Goal: Find specific page/section: Find specific page/section

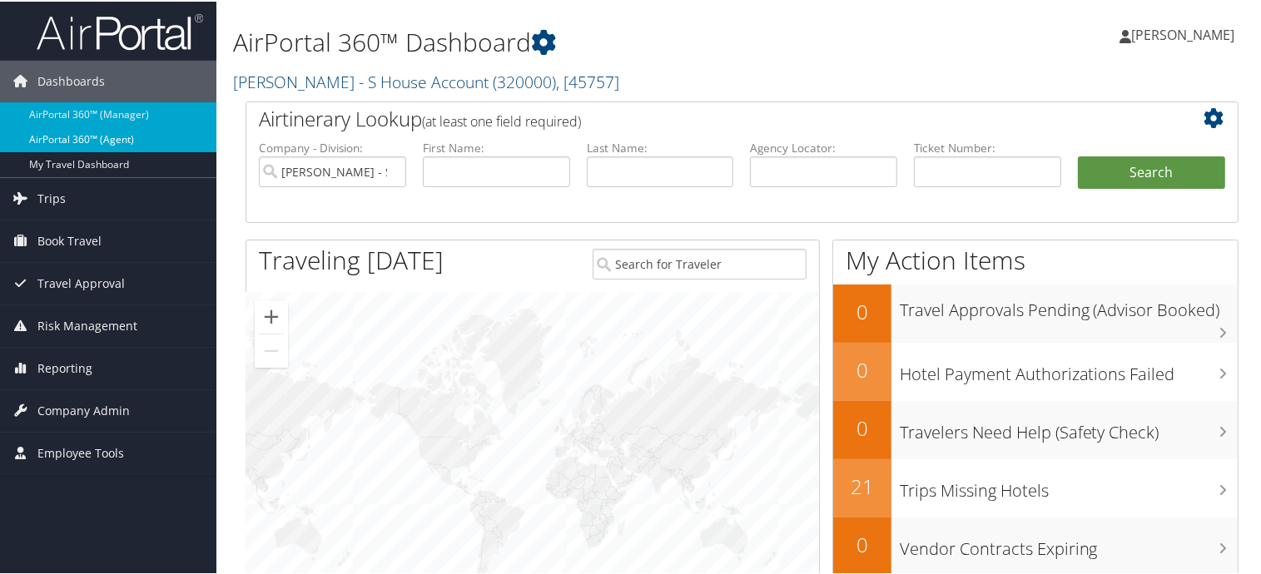
click at [83, 137] on link "AirPortal 360™ (Agent)" at bounding box center [108, 138] width 216 height 25
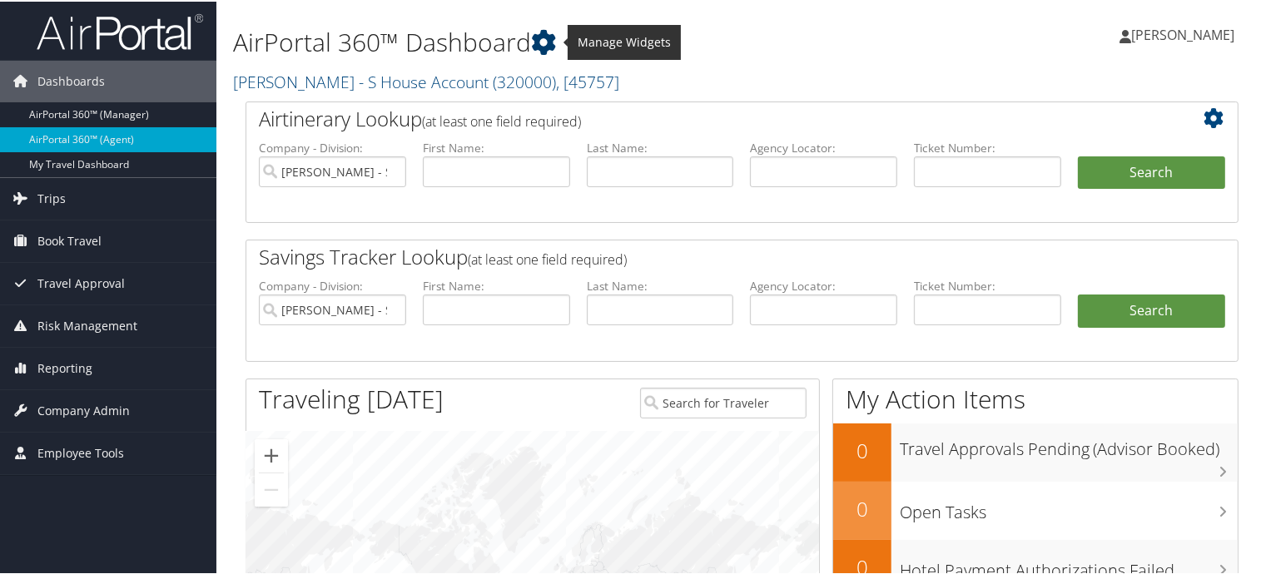
click at [548, 31] on icon at bounding box center [543, 40] width 25 height 25
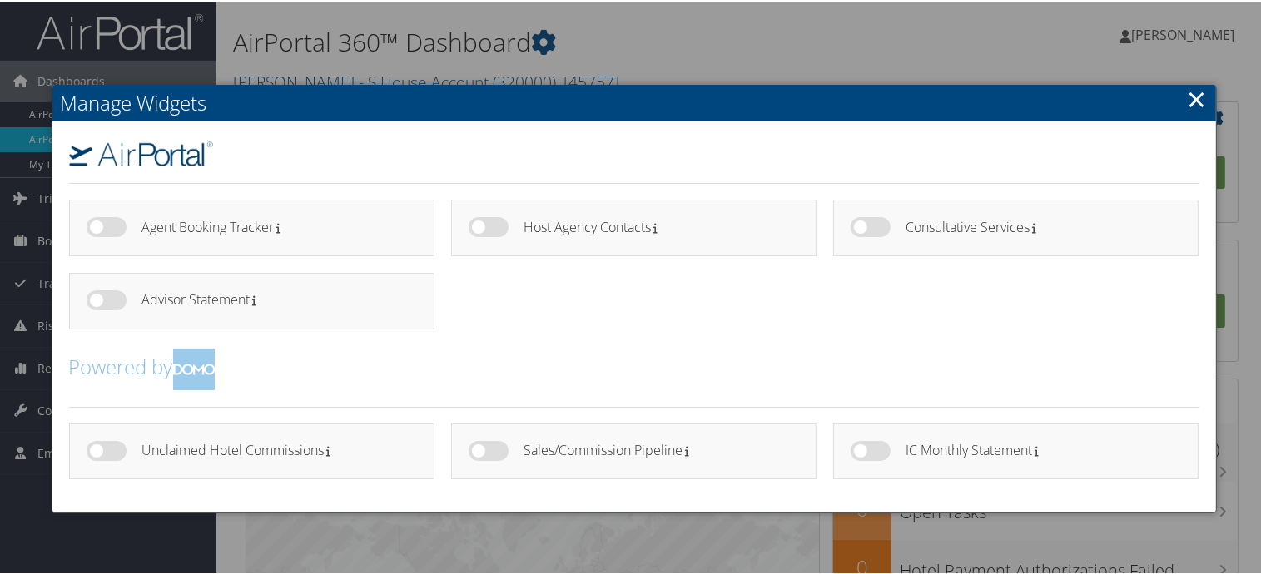
click at [852, 449] on label at bounding box center [871, 449] width 40 height 20
click at [859, 449] on input "checkbox" at bounding box center [864, 452] width 11 height 11
checkbox input "true"
click at [1199, 98] on link "×" at bounding box center [1197, 97] width 19 height 33
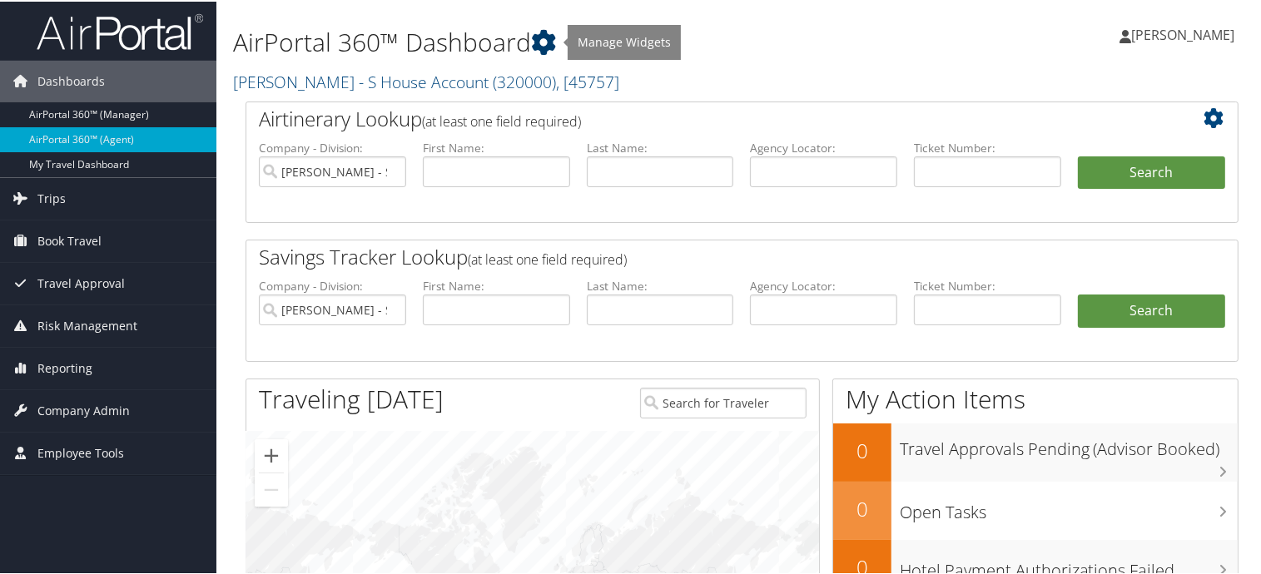
click at [545, 41] on icon at bounding box center [543, 40] width 25 height 25
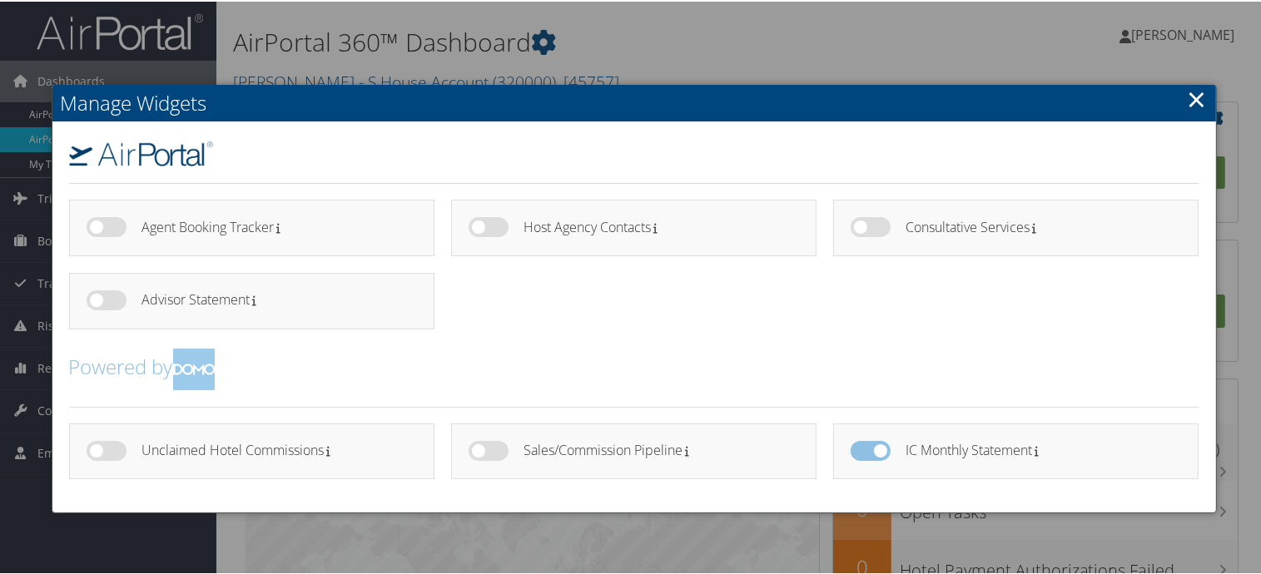
click at [946, 447] on h4 "IC Monthly Statement" at bounding box center [1037, 449] width 263 height 14
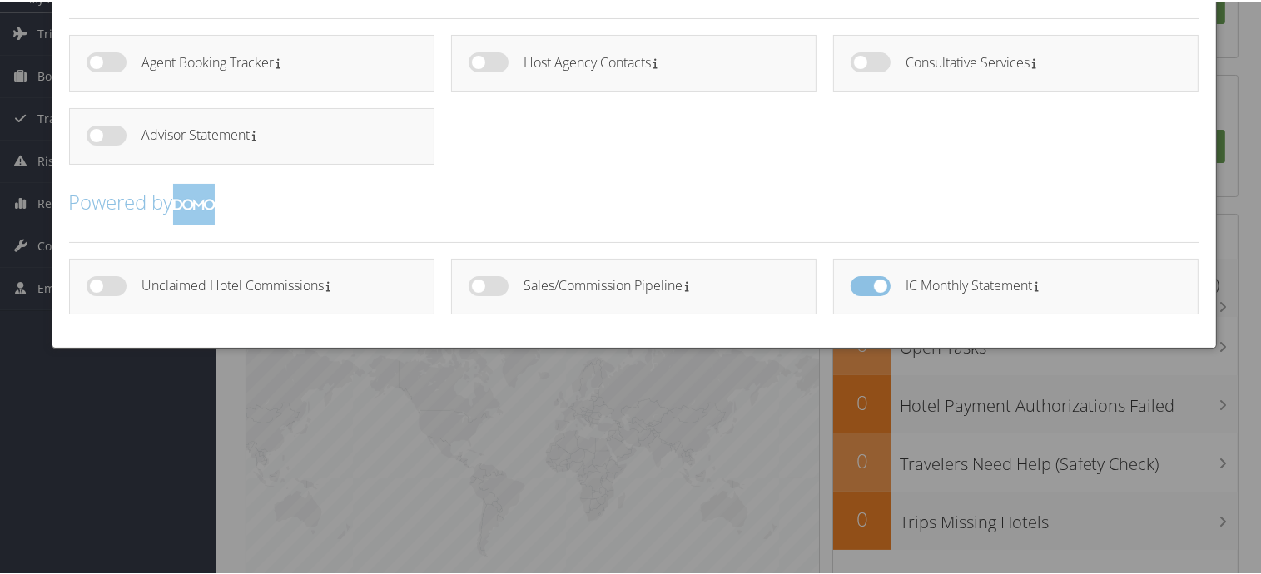
scroll to position [166, 0]
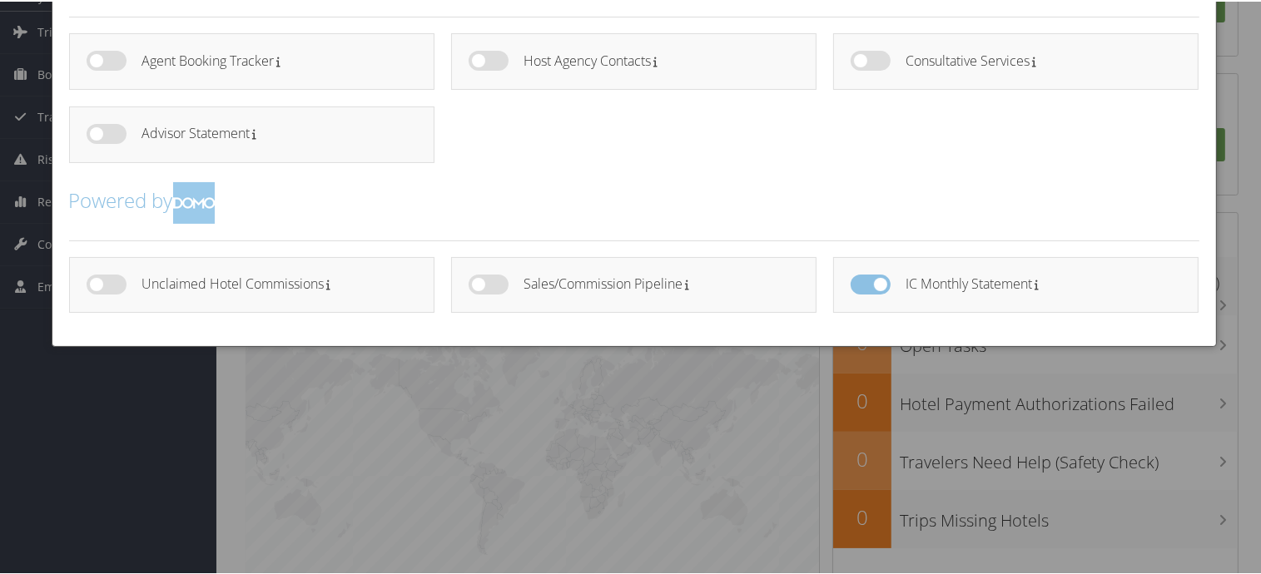
click at [1034, 282] on h4 "IC Monthly Statement" at bounding box center [1037, 283] width 263 height 14
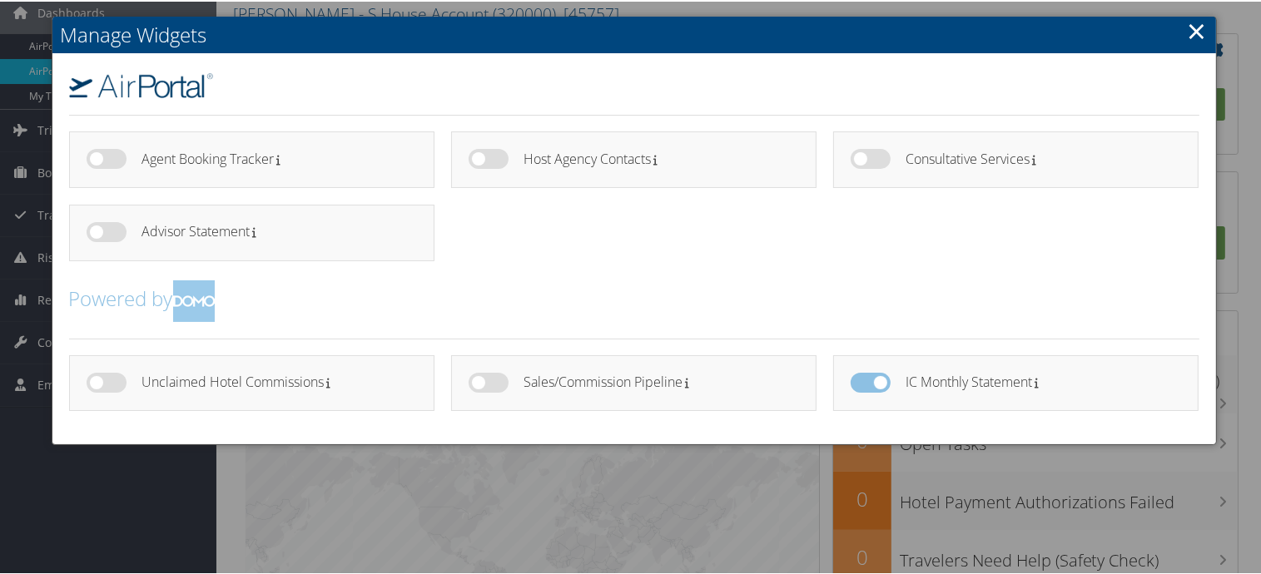
scroll to position [0, 0]
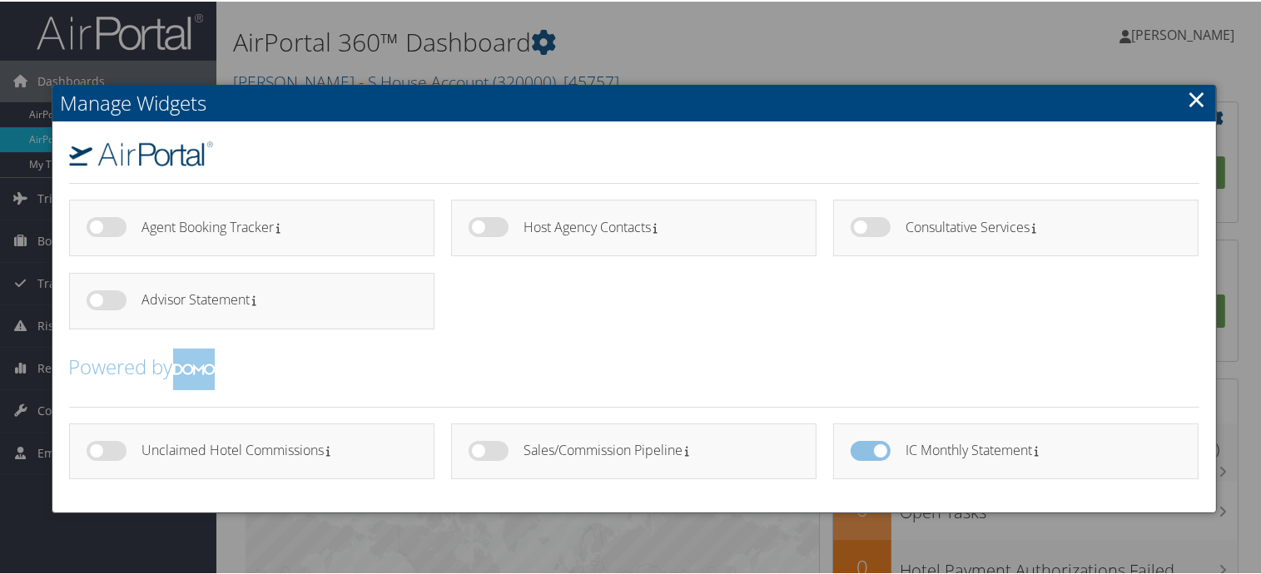
click at [1188, 99] on link "×" at bounding box center [1197, 97] width 19 height 33
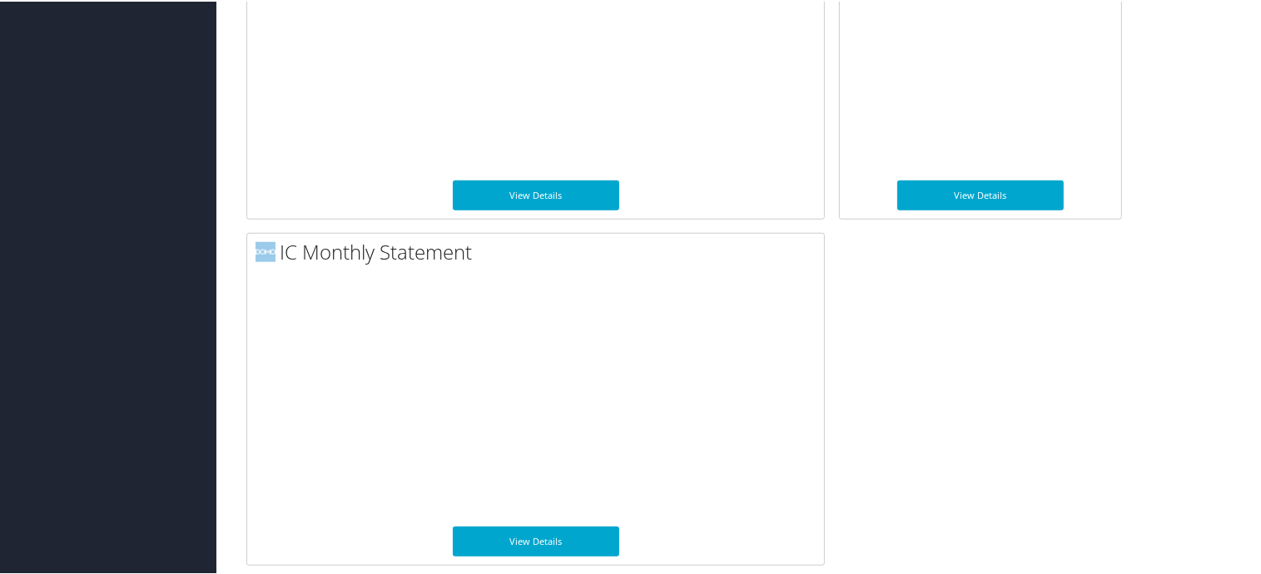
scroll to position [1340, 0]
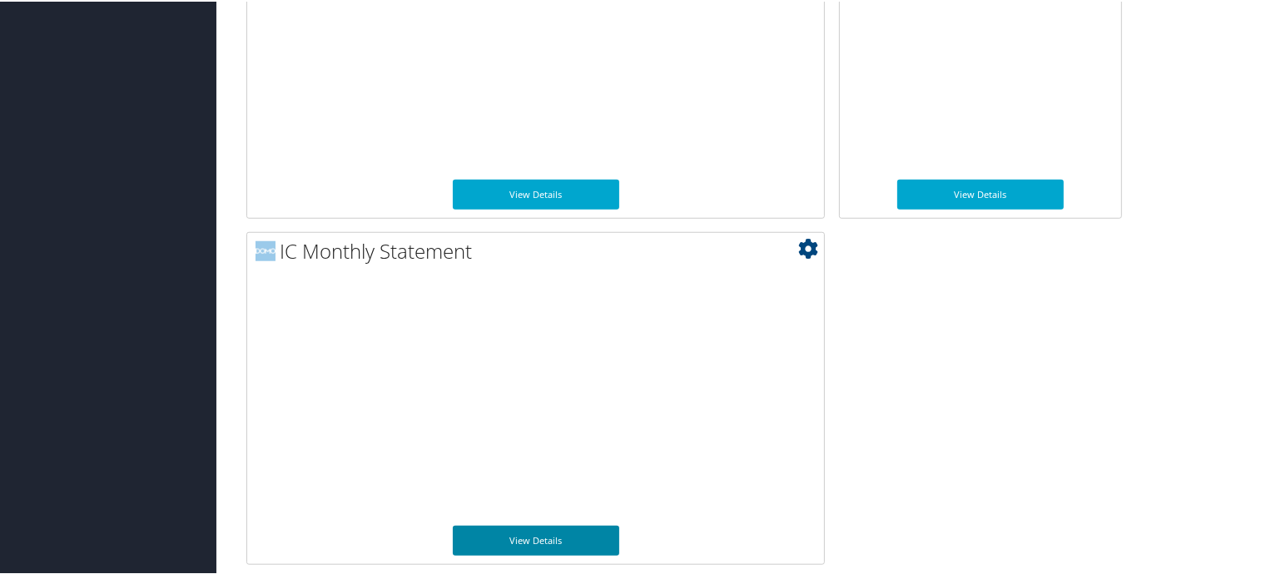
click at [474, 533] on link "View Details" at bounding box center [536, 539] width 166 height 30
